Goal: Check status: Check status

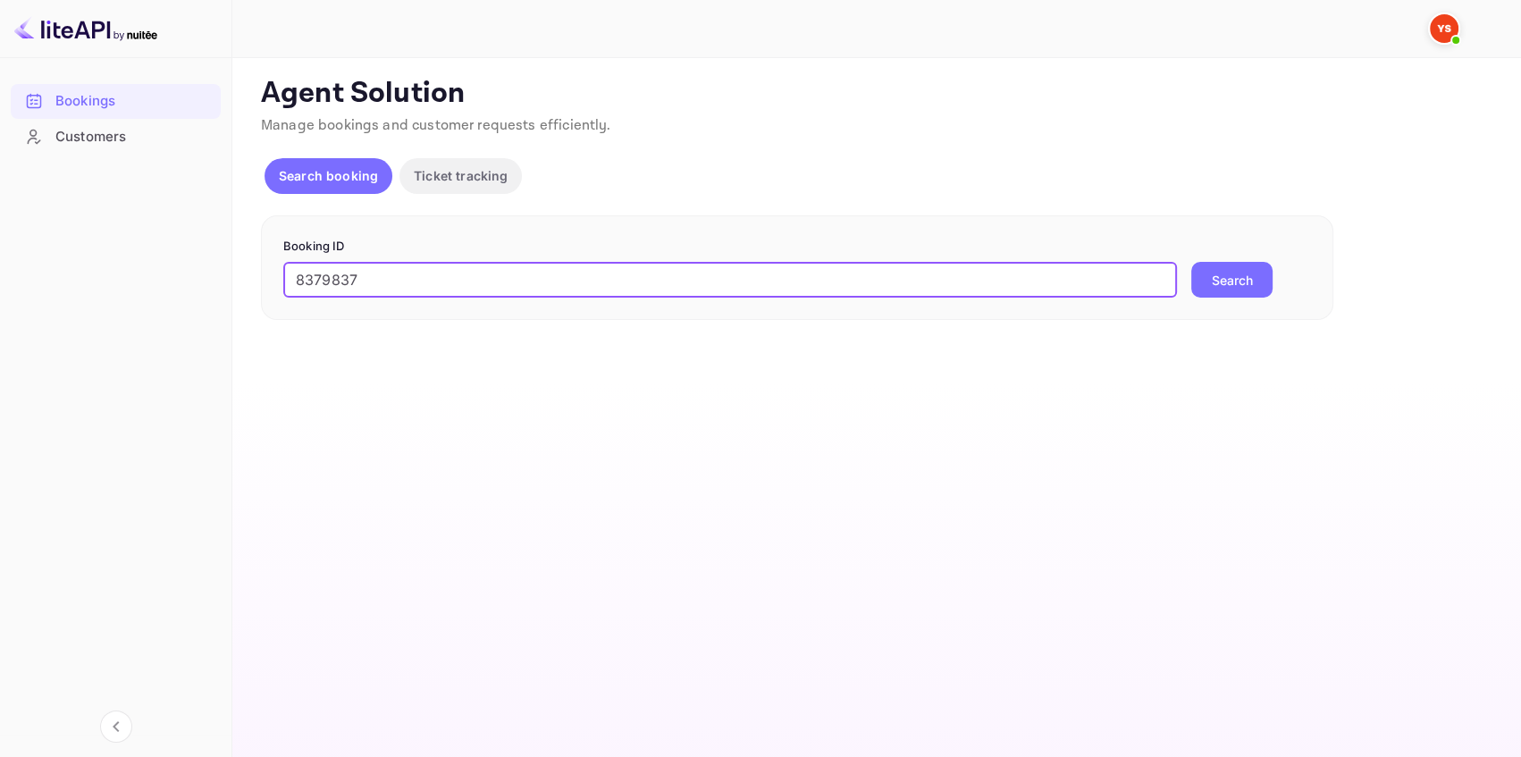
type input "8379837"
click at [1206, 273] on button "Search" at bounding box center [1231, 280] width 81 height 36
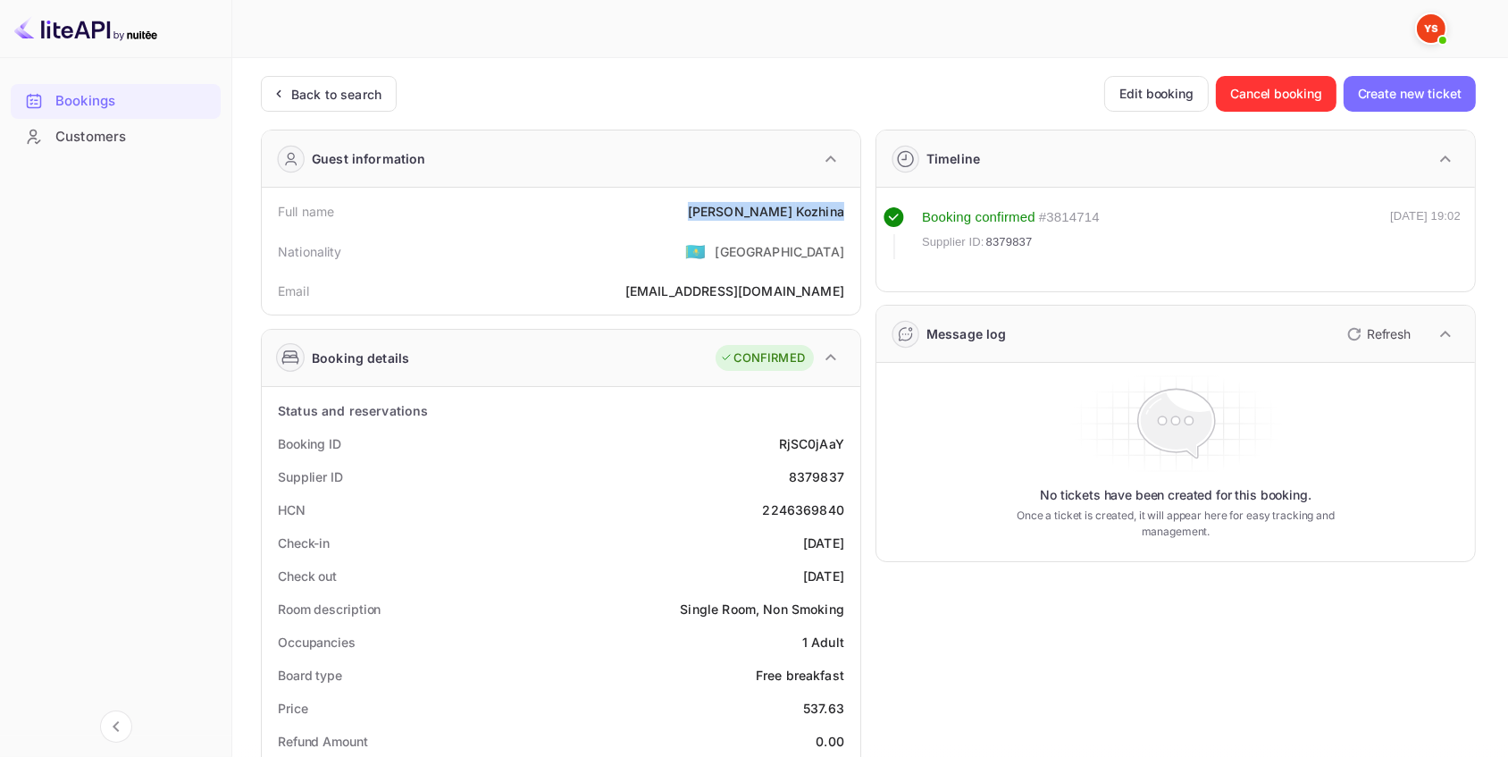
drag, startPoint x: 833, startPoint y: 208, endPoint x: 743, endPoint y: 208, distance: 89.4
click at [743, 208] on div "Full name [PERSON_NAME]" at bounding box center [561, 211] width 584 height 33
copy div "[PERSON_NAME]"
drag, startPoint x: 842, startPoint y: 477, endPoint x: 796, endPoint y: 470, distance: 46.1
click at [785, 480] on div "Supplier ID 8379837" at bounding box center [561, 476] width 584 height 33
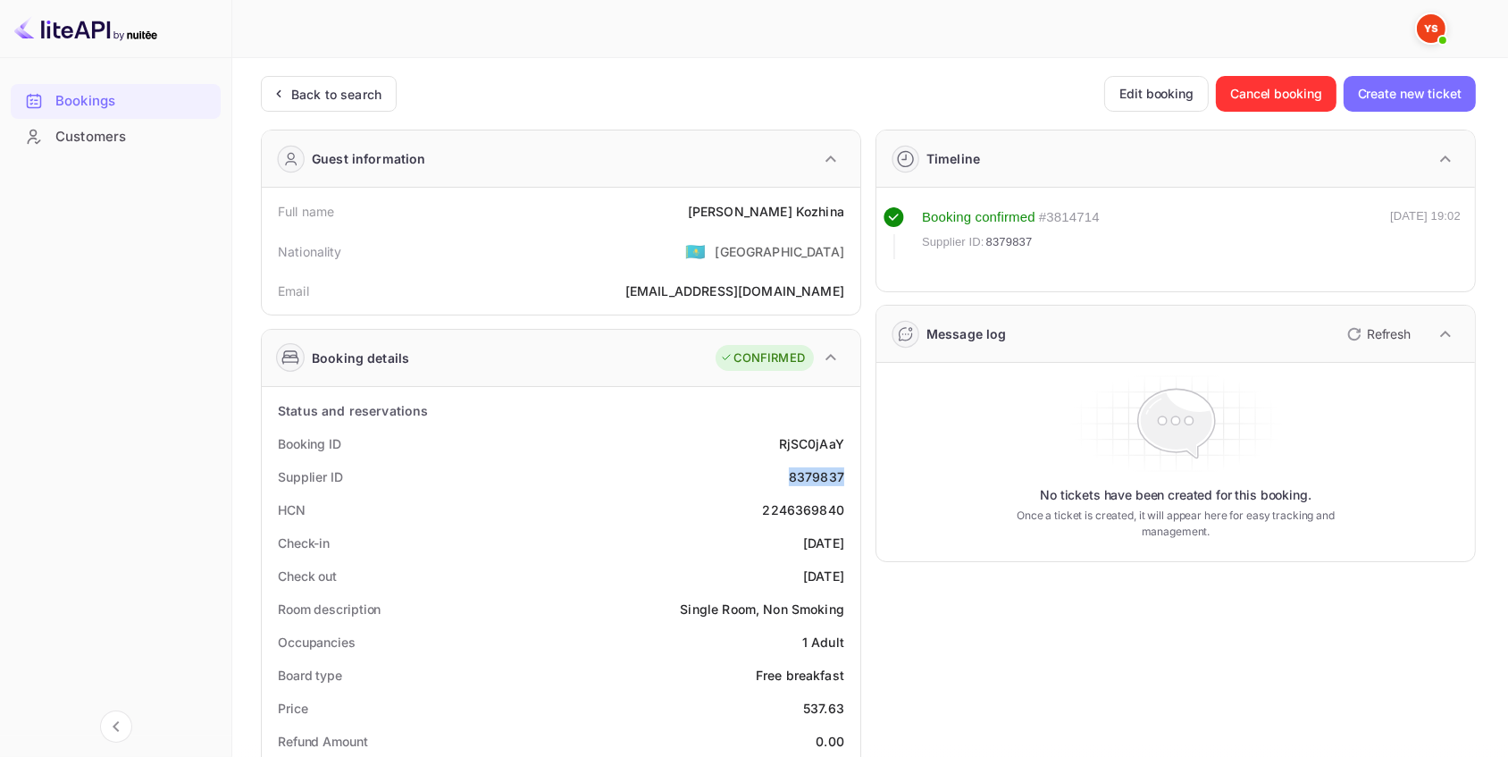
copy div "8379837"
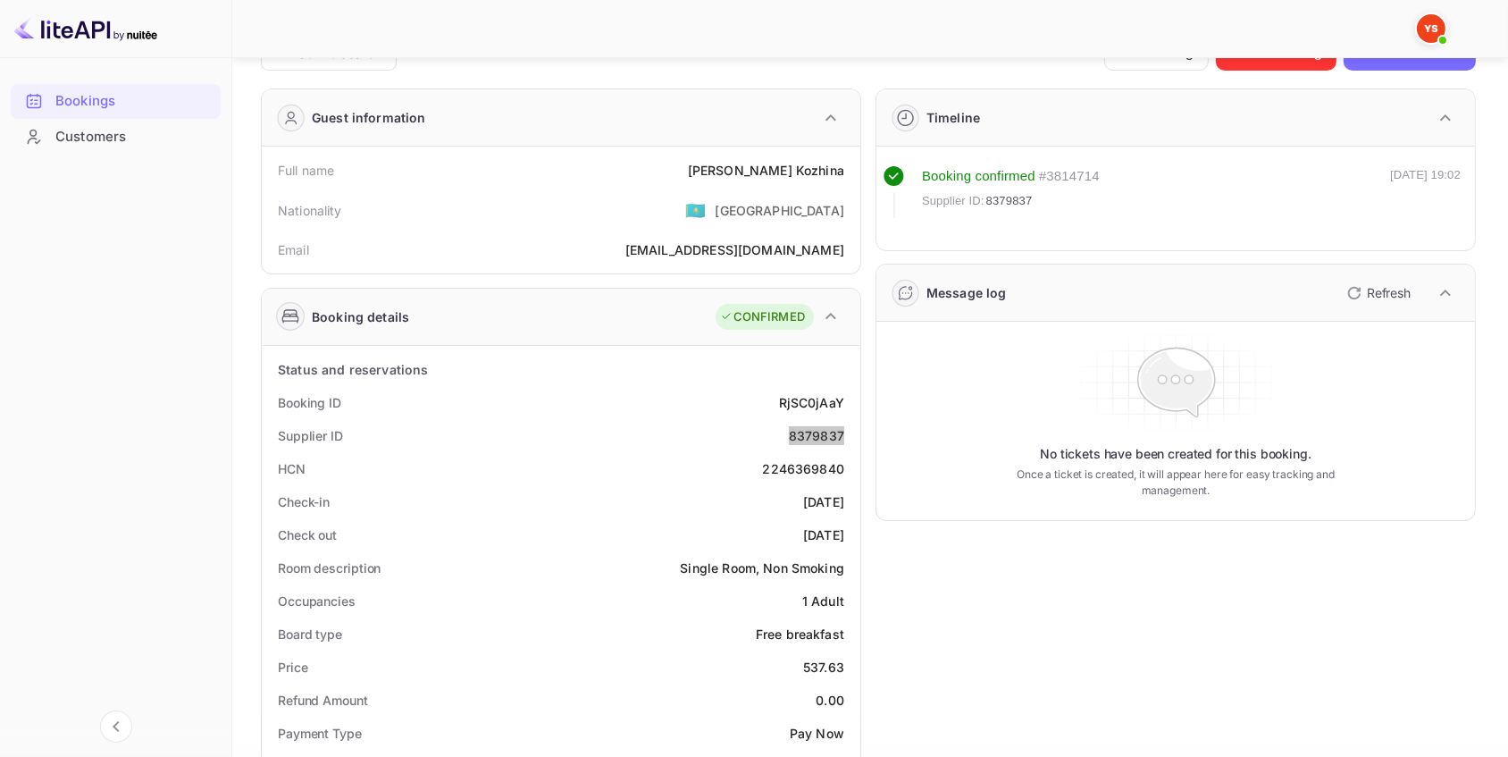
scroll to position [243, 0]
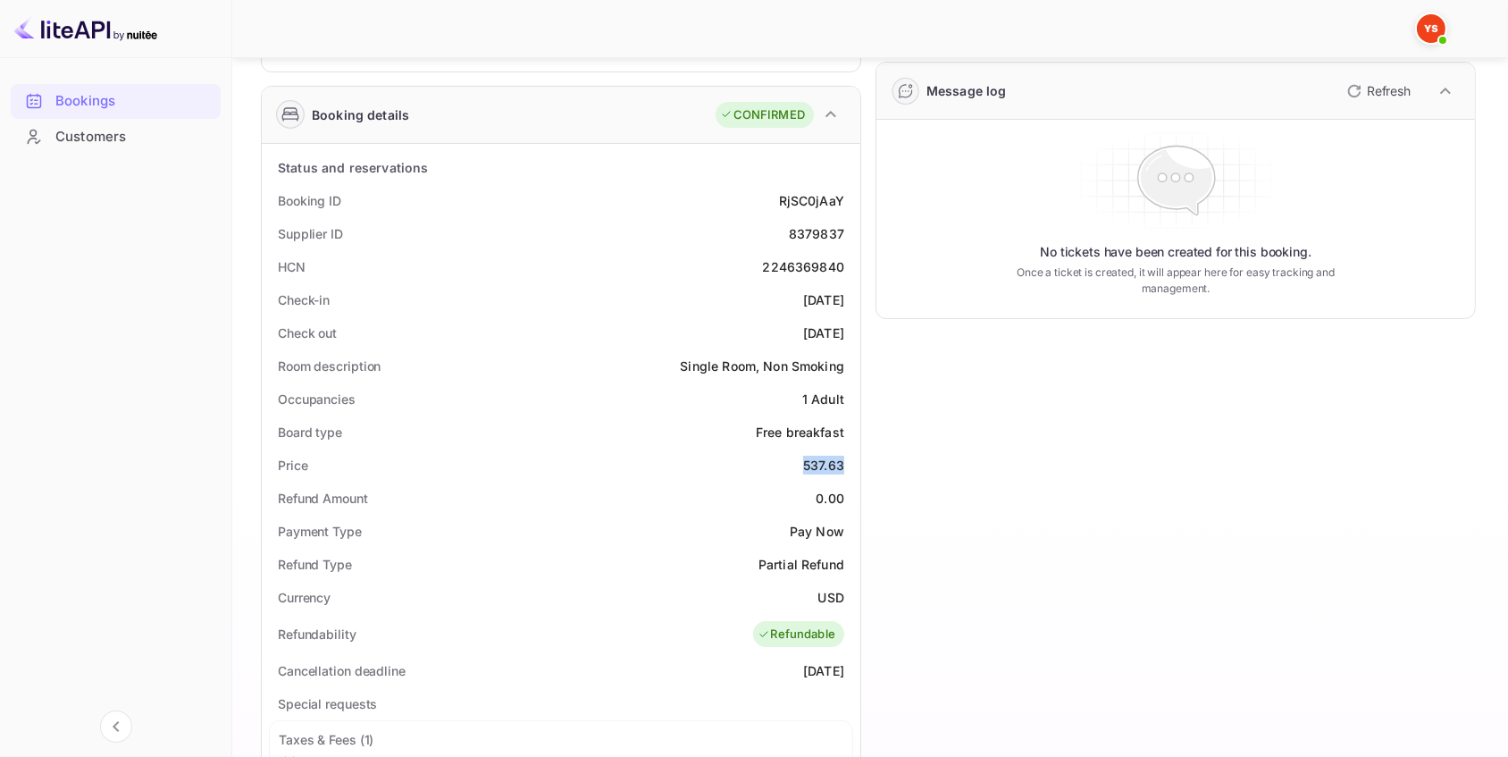
drag, startPoint x: 857, startPoint y: 466, endPoint x: 802, endPoint y: 467, distance: 55.4
click at [802, 467] on div "Status and reservations Booking ID RjSC0jAaY Supplier ID 8379837 HCN 2246369840…" at bounding box center [561, 697] width 599 height 1106
copy div "537.63"
drag, startPoint x: 844, startPoint y: 594, endPoint x: 815, endPoint y: 600, distance: 30.1
click at [815, 600] on div "Currency USD" at bounding box center [561, 597] width 584 height 33
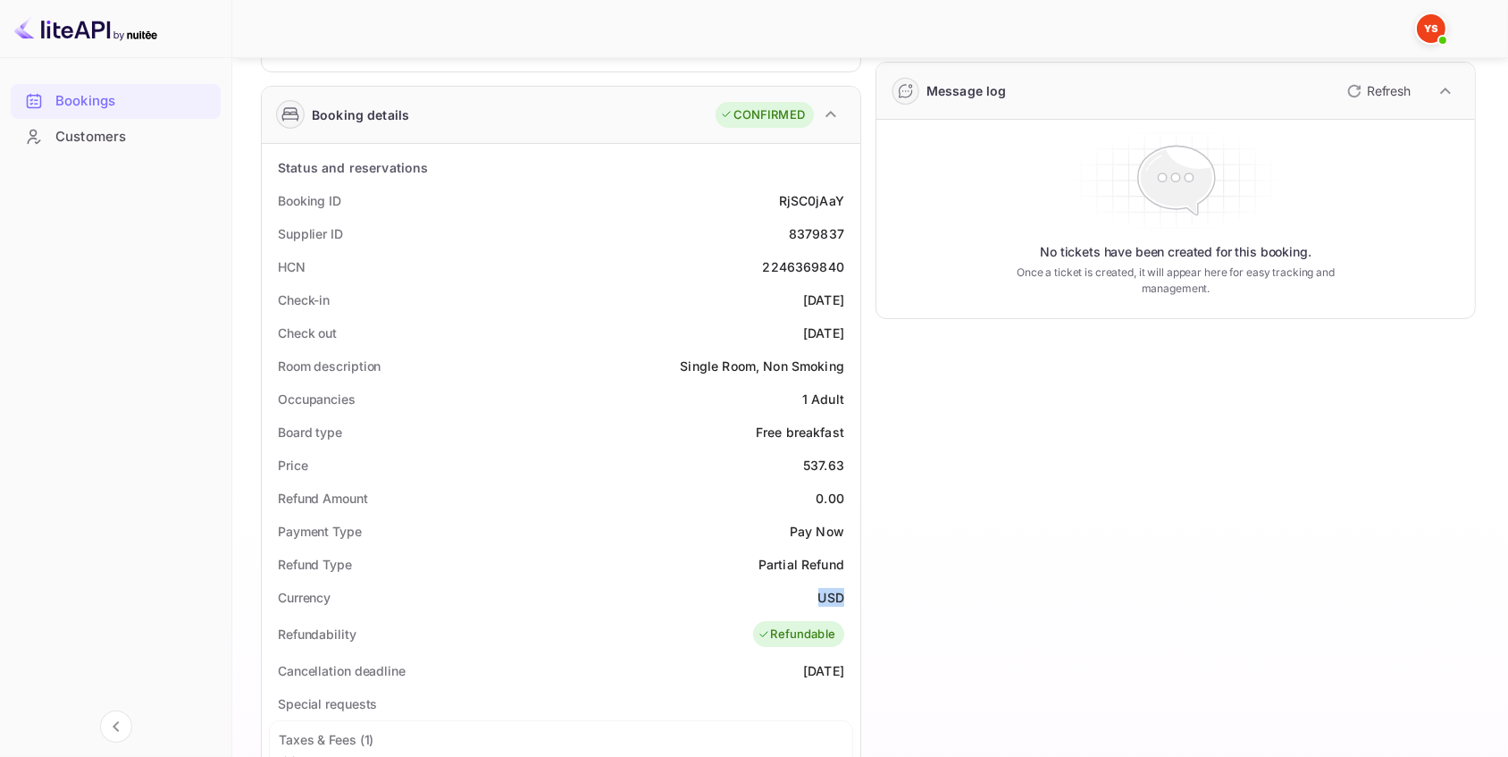
copy div "USD"
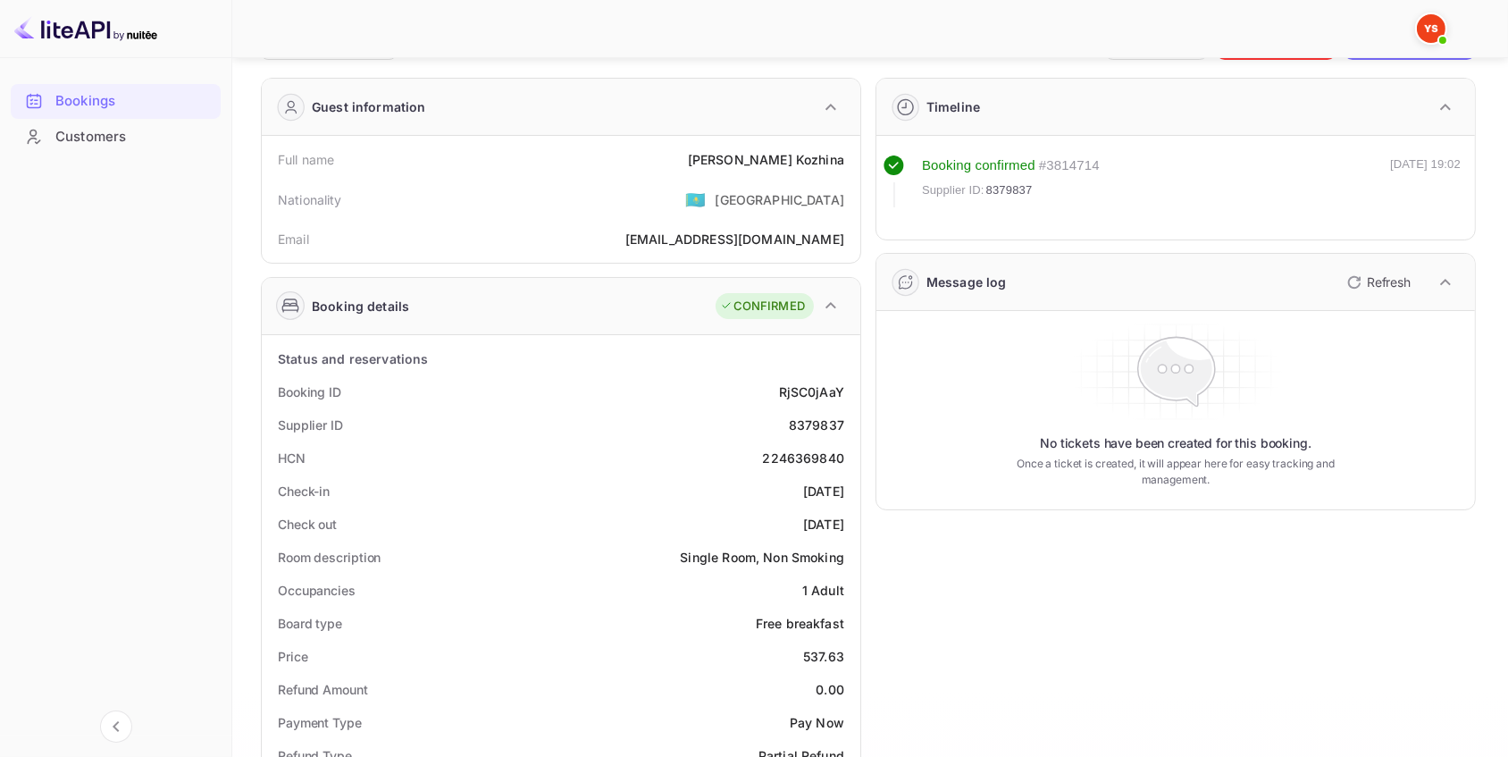
scroll to position [0, 0]
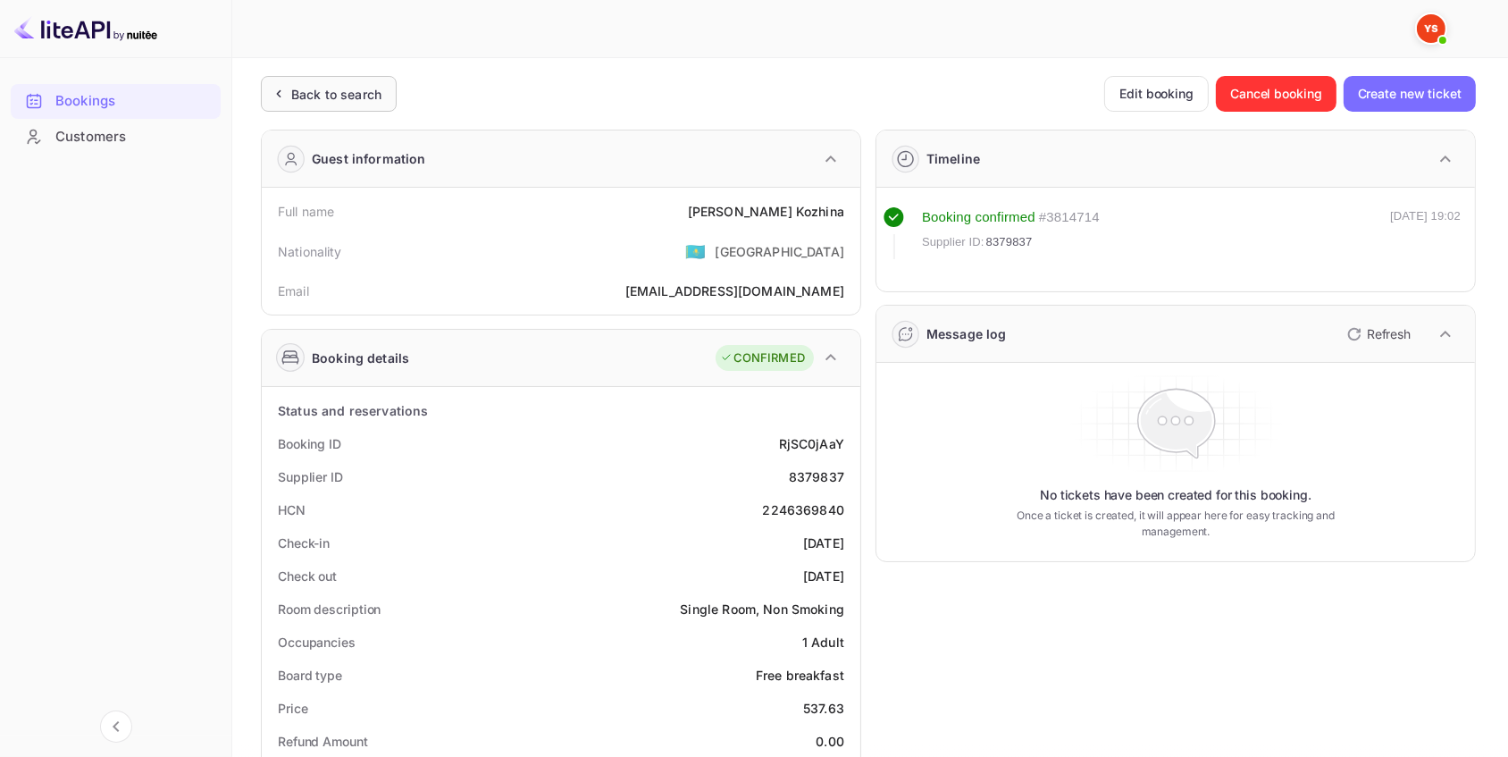
click at [366, 88] on div "Back to search" at bounding box center [336, 94] width 90 height 19
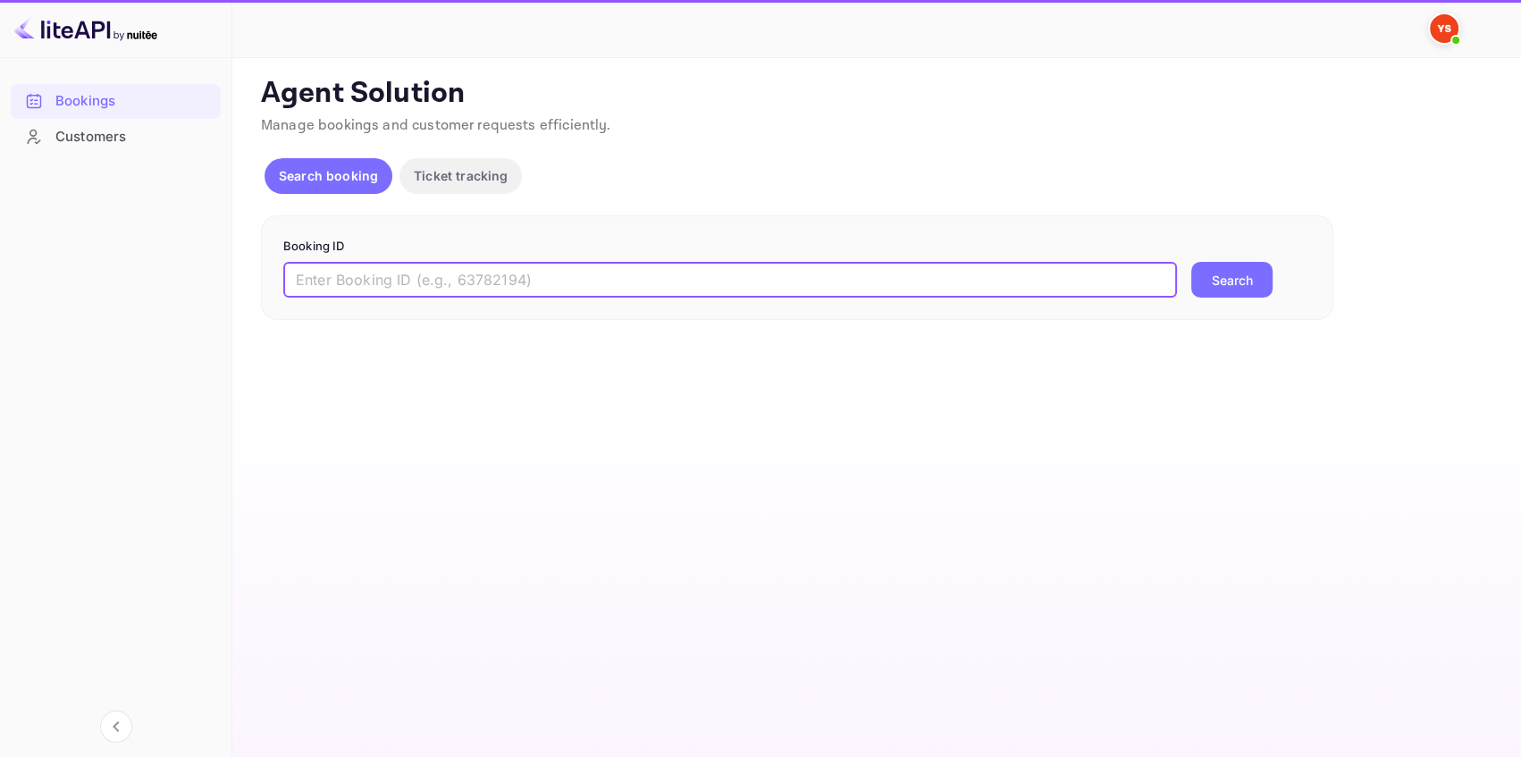
click at [441, 273] on input "text" at bounding box center [730, 280] width 894 height 36
paste input "9367945"
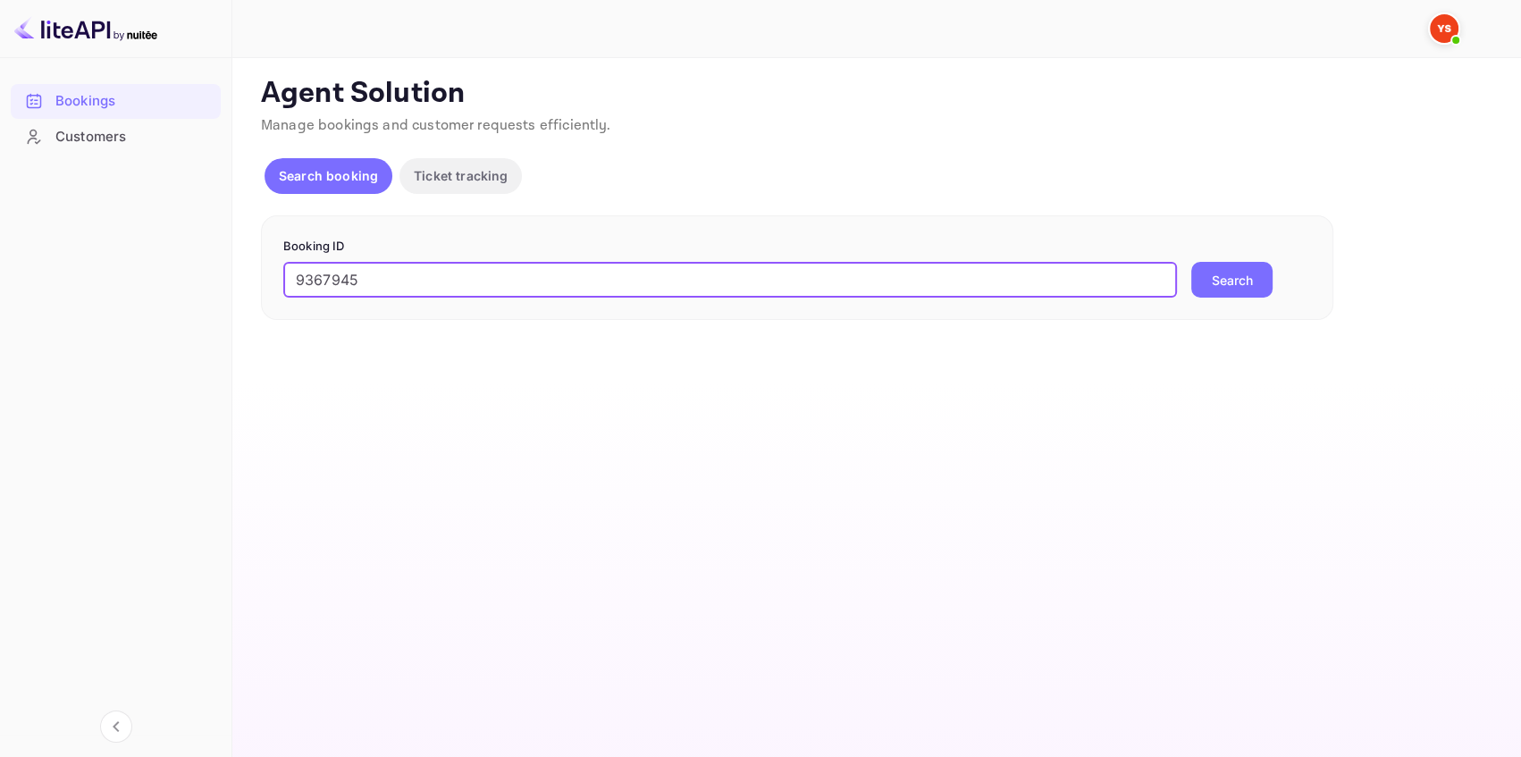
type input "9367945"
click at [1215, 266] on button "Search" at bounding box center [1231, 280] width 81 height 36
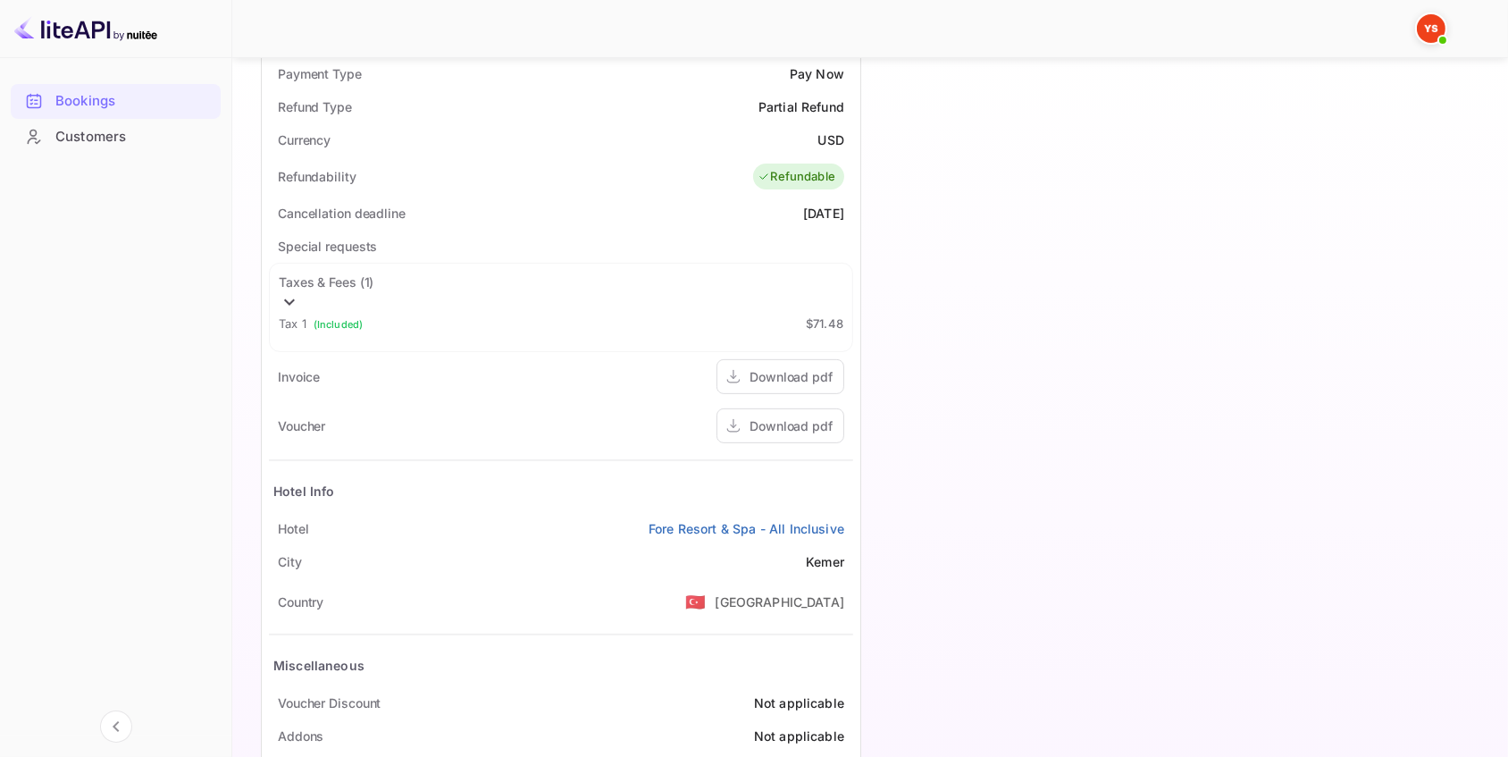
scroll to position [726, 0]
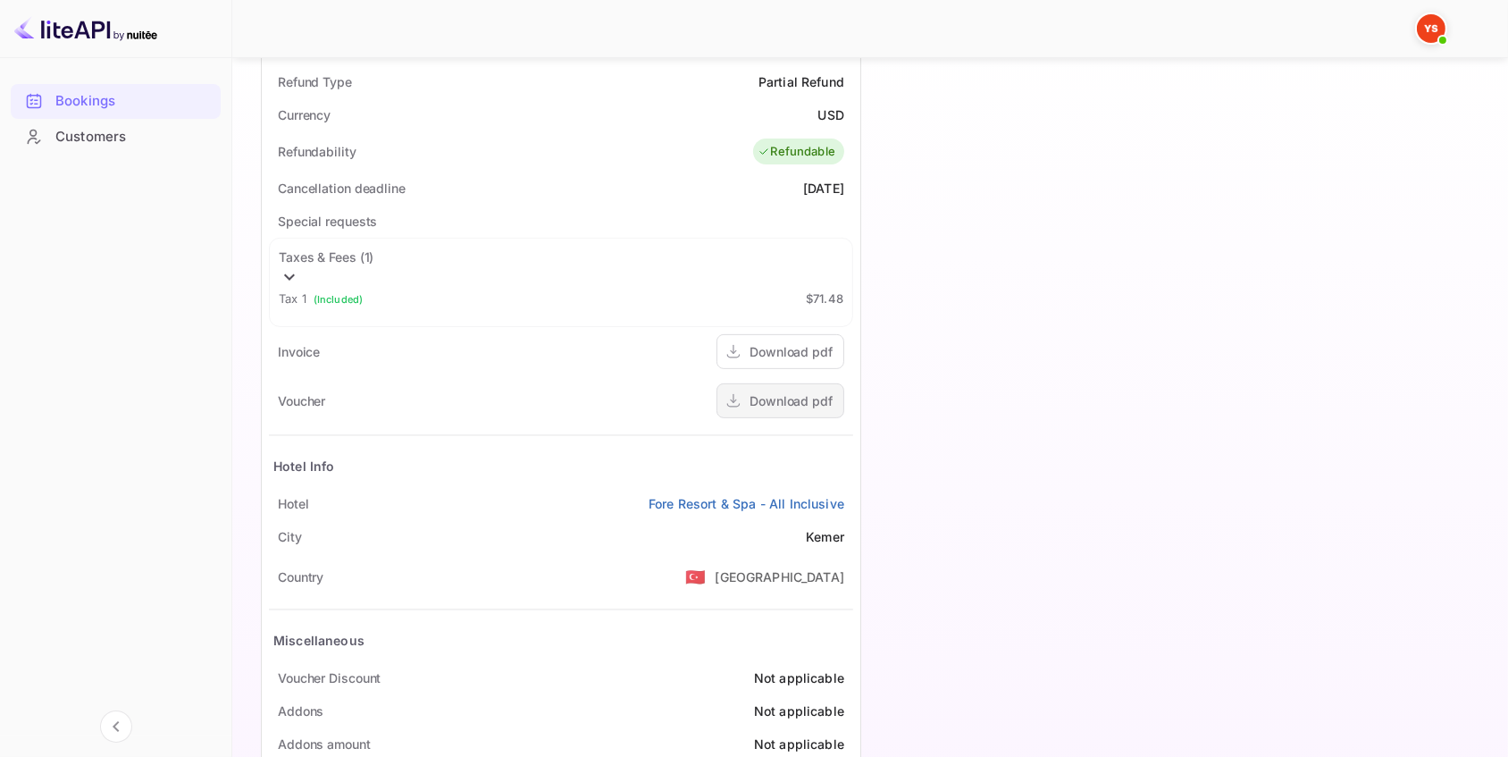
click at [810, 391] on div "Download pdf" at bounding box center [791, 400] width 83 height 19
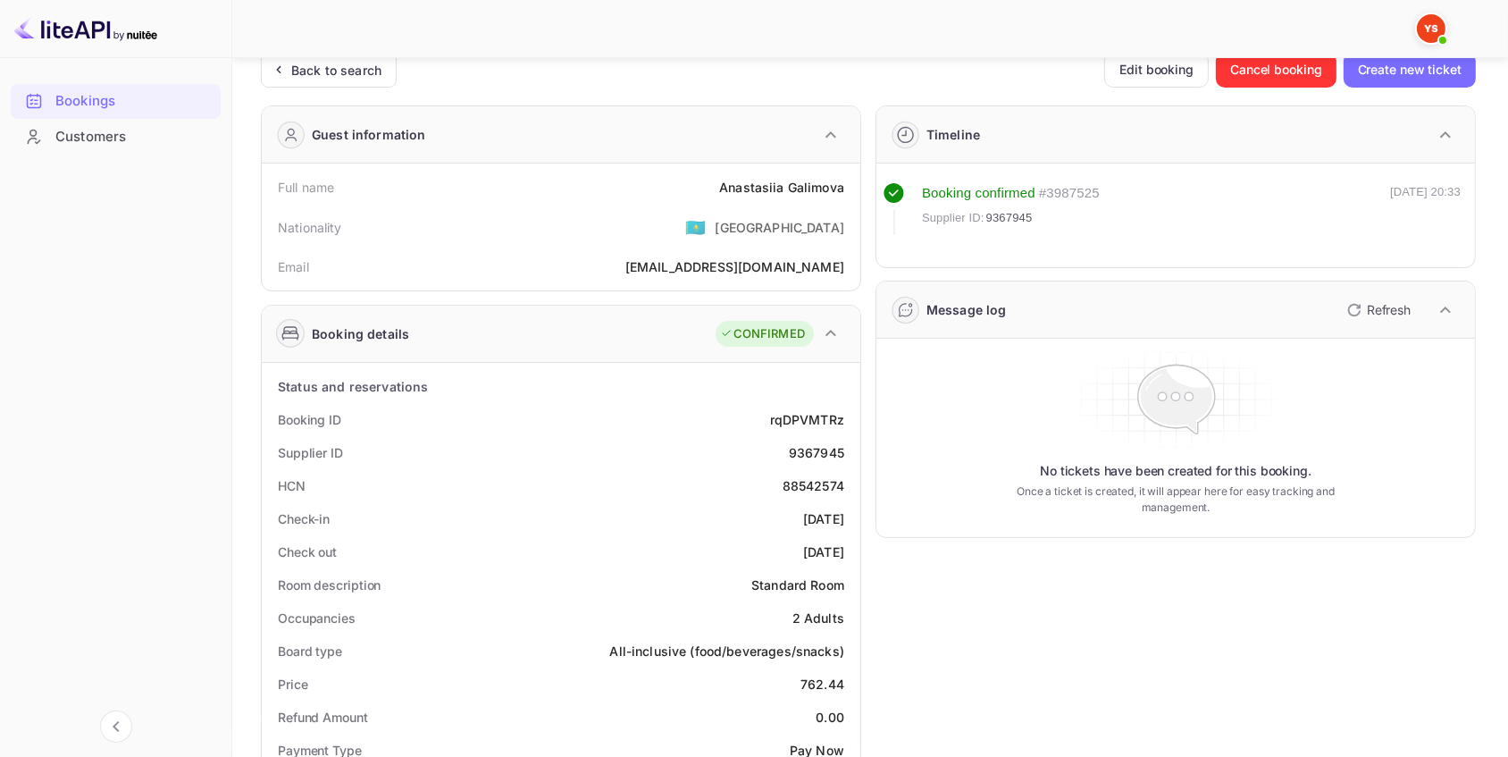
scroll to position [0, 0]
